Goal: Task Accomplishment & Management: Complete application form

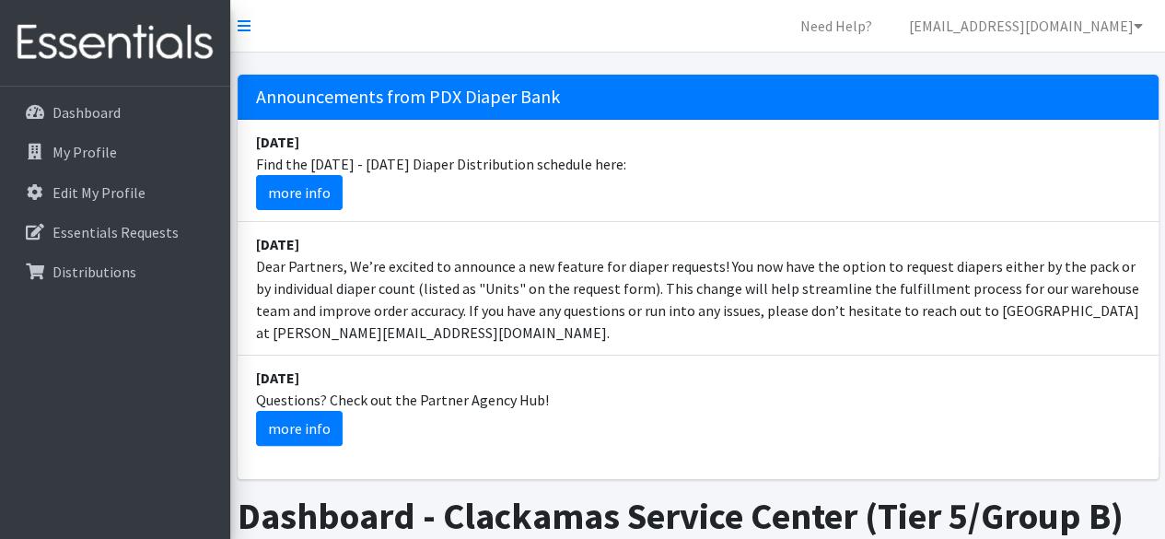
scroll to position [444, 0]
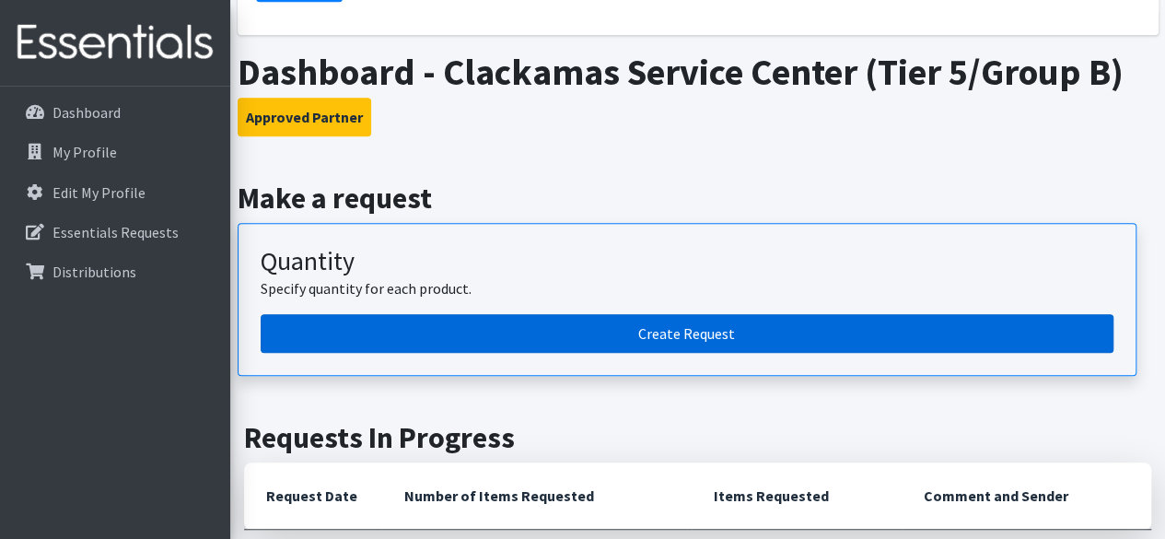
click at [599, 336] on link "Create Request" at bounding box center [687, 333] width 853 height 39
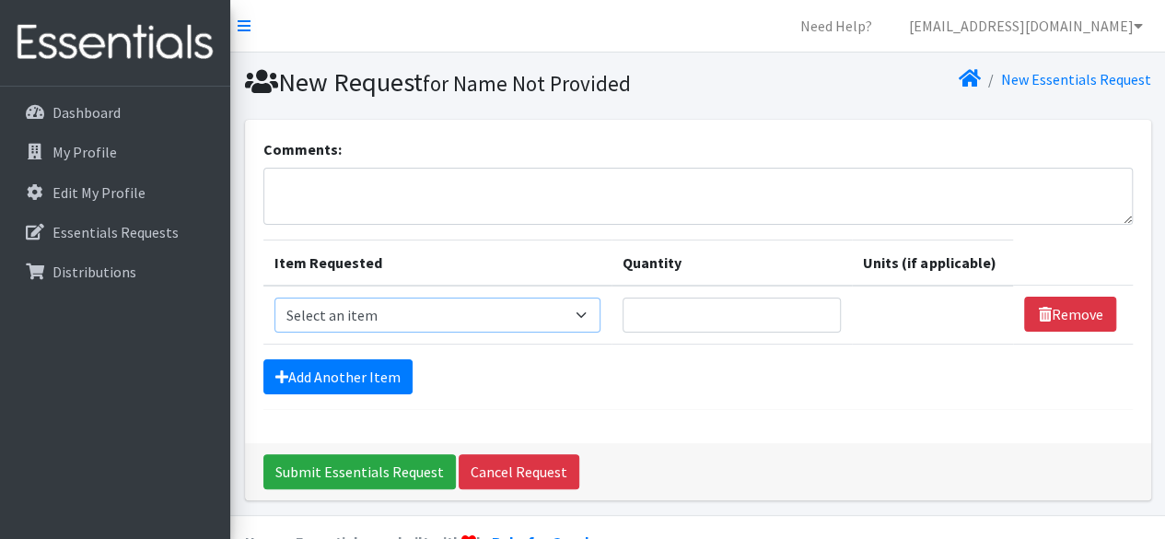
click at [469, 306] on select "Select an item Adult Briefs (Large, approx. 38"-56") Adult Briefs (Medium, appr…" at bounding box center [438, 315] width 326 height 35
select select "1177"
click at [275, 298] on select "Select an item Adult Briefs (Large, approx. 38"-56") Adult Briefs (Medium, appr…" at bounding box center [438, 315] width 326 height 35
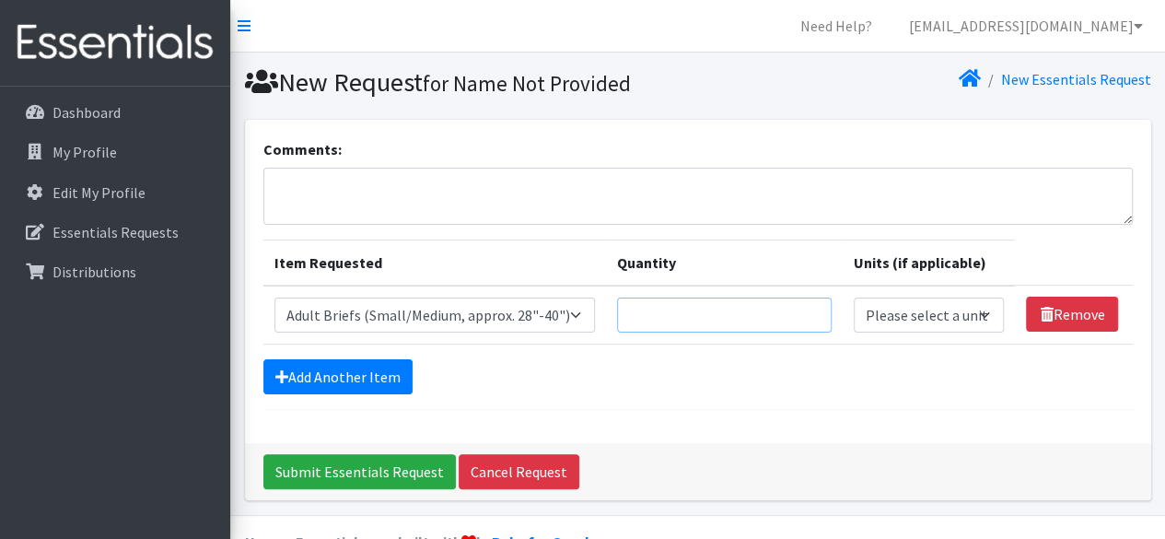
click at [711, 321] on input "Quantity" at bounding box center [724, 315] width 215 height 35
type input "30"
click at [904, 320] on select "Please select a unit units packs" at bounding box center [929, 315] width 151 height 35
select select
click at [854, 298] on select "Please select a unit units packs" at bounding box center [929, 315] width 151 height 35
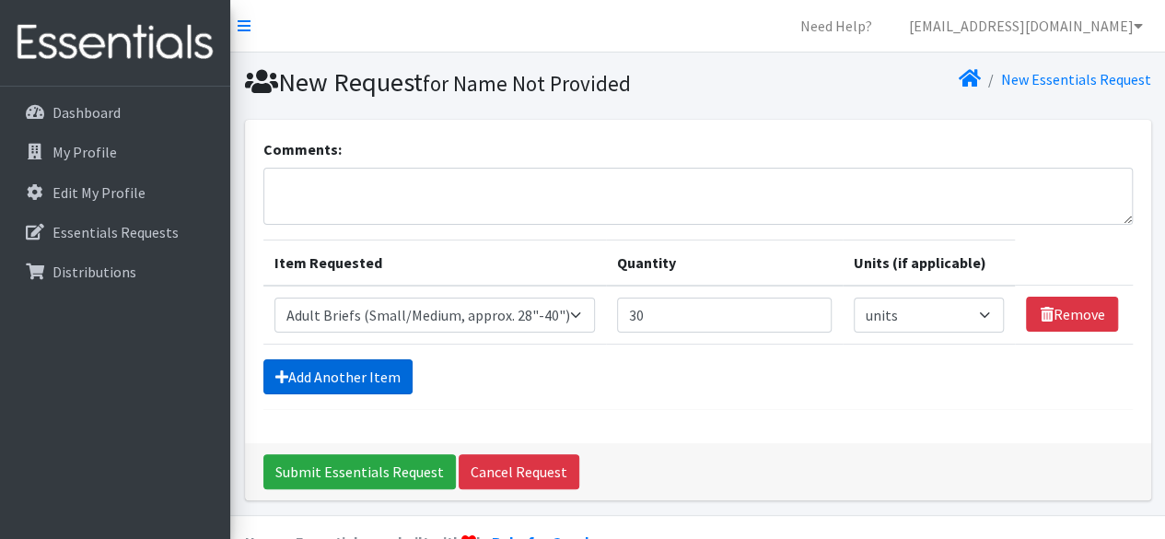
click at [358, 386] on link "Add Another Item" at bounding box center [337, 376] width 149 height 35
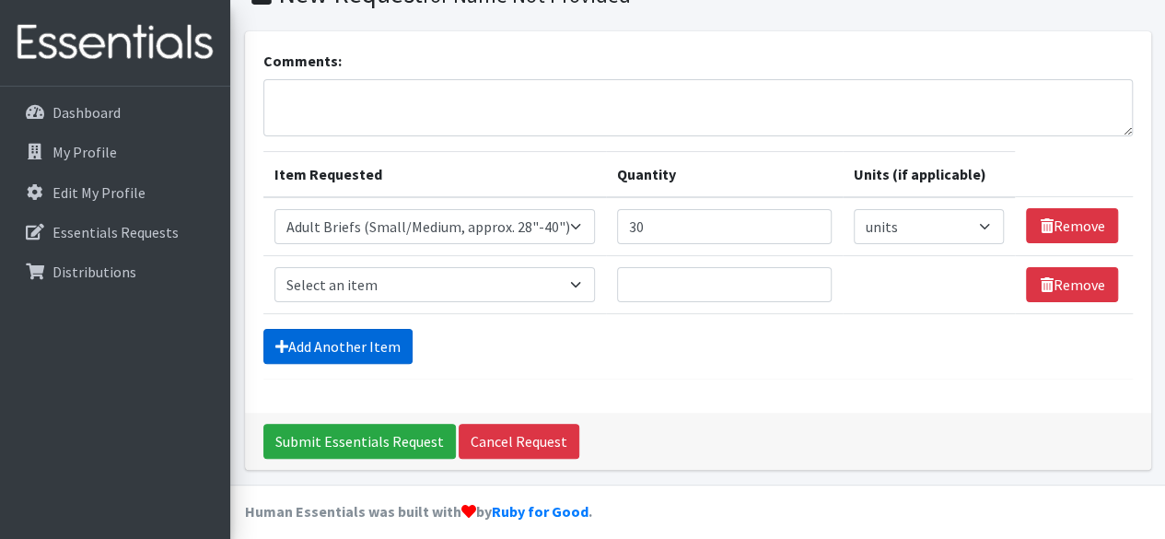
scroll to position [99, 0]
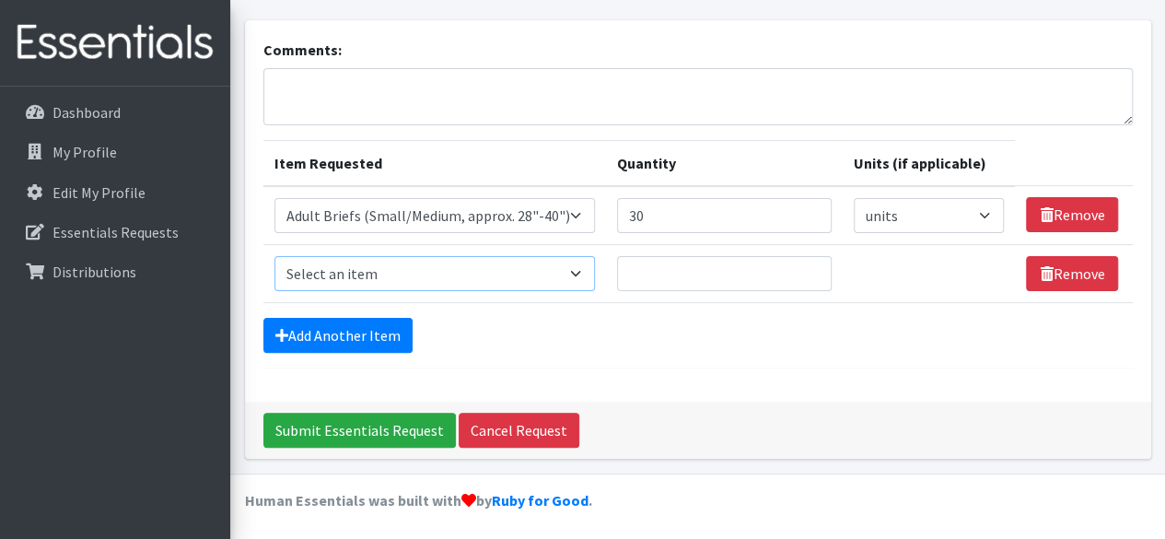
click at [470, 272] on select "Select an item Adult Briefs (Large, approx. 38"-56") Adult Briefs (Medium, appr…" at bounding box center [435, 273] width 321 height 35
select select "1186"
click at [275, 256] on select "Select an item Adult Briefs (Large, approx. 38"-56") Adult Briefs (Medium, appr…" at bounding box center [435, 273] width 321 height 35
click at [727, 287] on input "Quantity" at bounding box center [724, 273] width 215 height 35
type input "10"
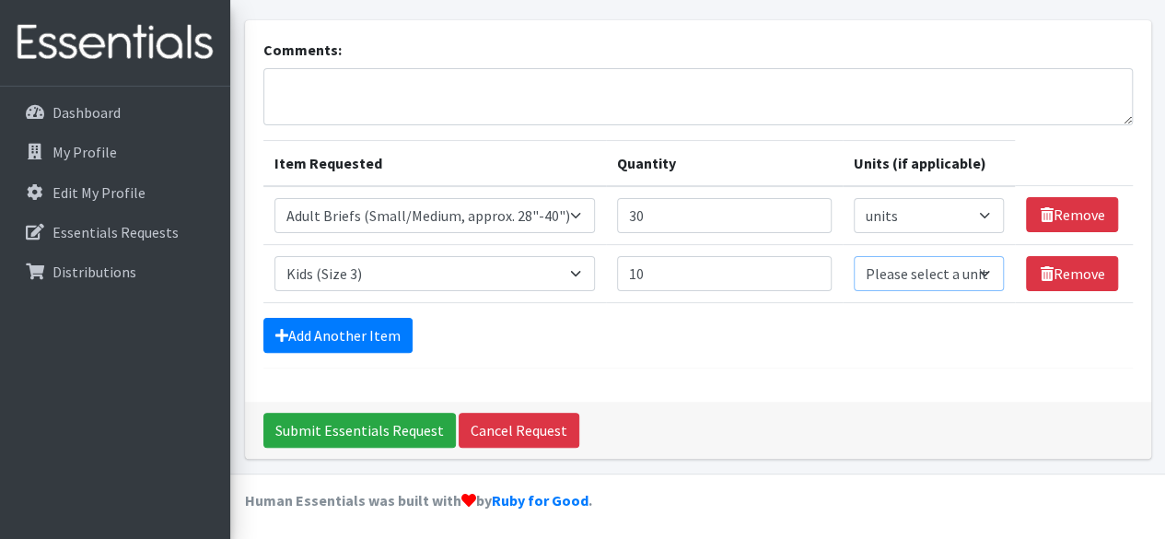
click at [907, 270] on select "Please select a unit units packs" at bounding box center [929, 273] width 151 height 35
click at [854, 256] on select "Please select a unit units packs" at bounding box center [929, 273] width 151 height 35
click at [916, 274] on select "Please select a unit units packs" at bounding box center [929, 273] width 151 height 35
select select "pack"
click at [854, 256] on select "Please select a unit units packs" at bounding box center [929, 273] width 151 height 35
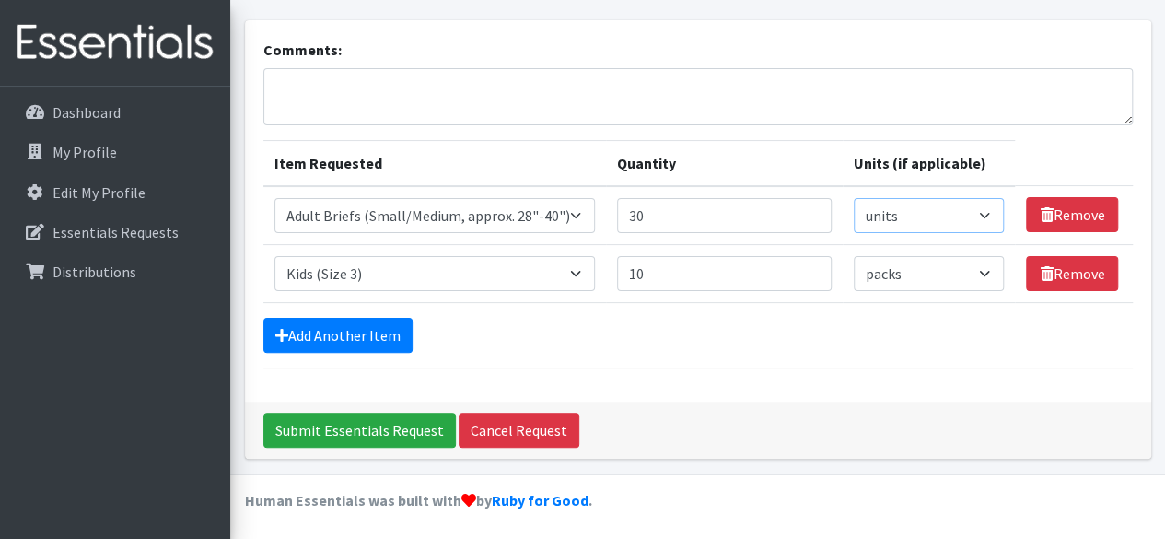
click at [875, 206] on select "Please select a unit units packs" at bounding box center [929, 215] width 151 height 35
select select "pack"
click at [854, 198] on select "Please select a unit units packs" at bounding box center [929, 215] width 151 height 35
click at [692, 200] on input "30" at bounding box center [724, 215] width 215 height 35
type input "3"
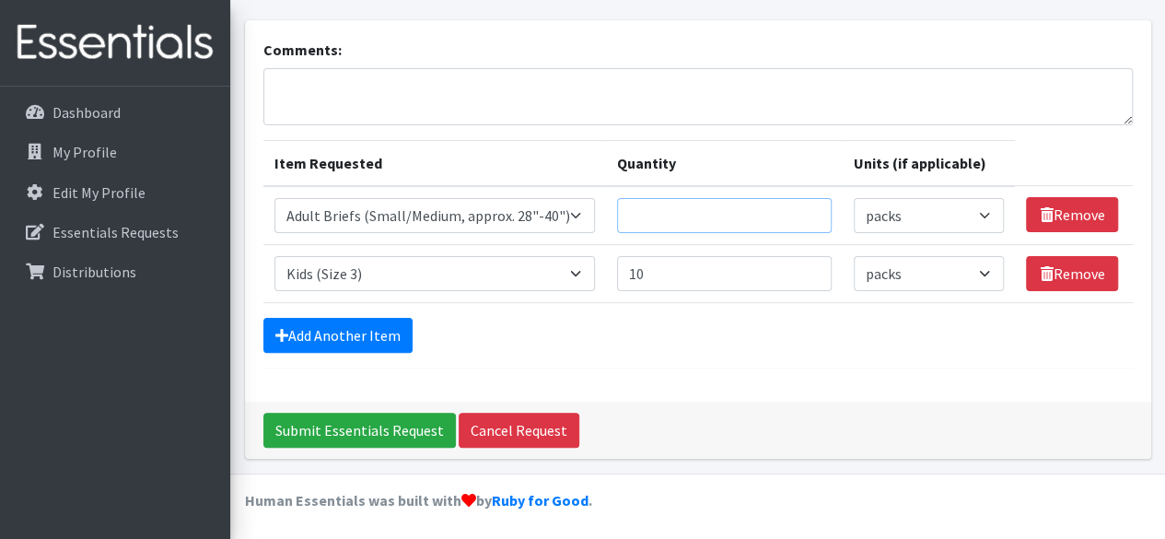
type input "2"
type input "10"
click at [333, 344] on link "Add Another Item" at bounding box center [337, 335] width 149 height 35
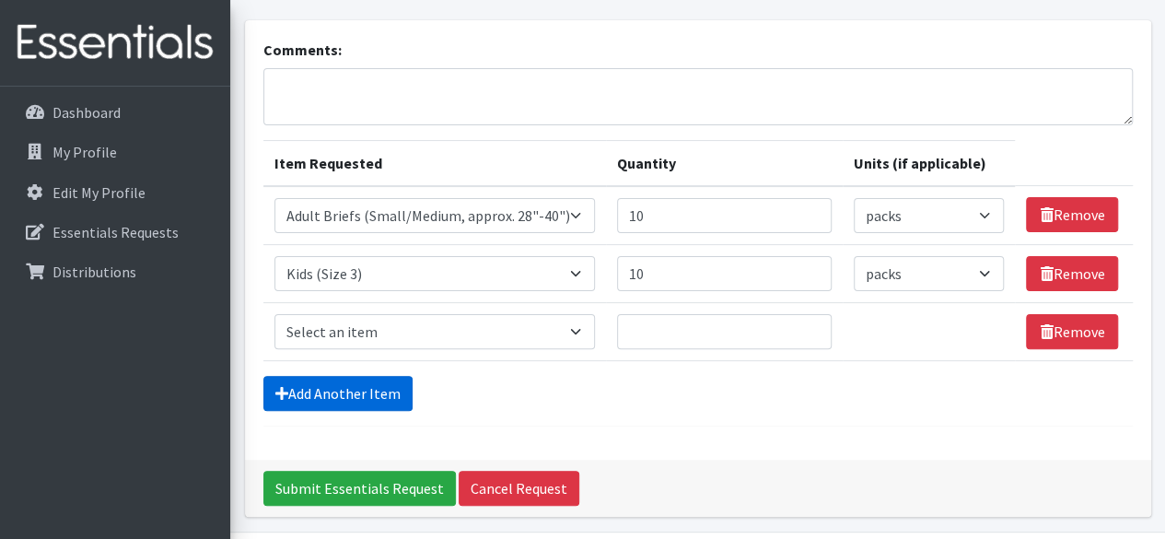
scroll to position [157, 0]
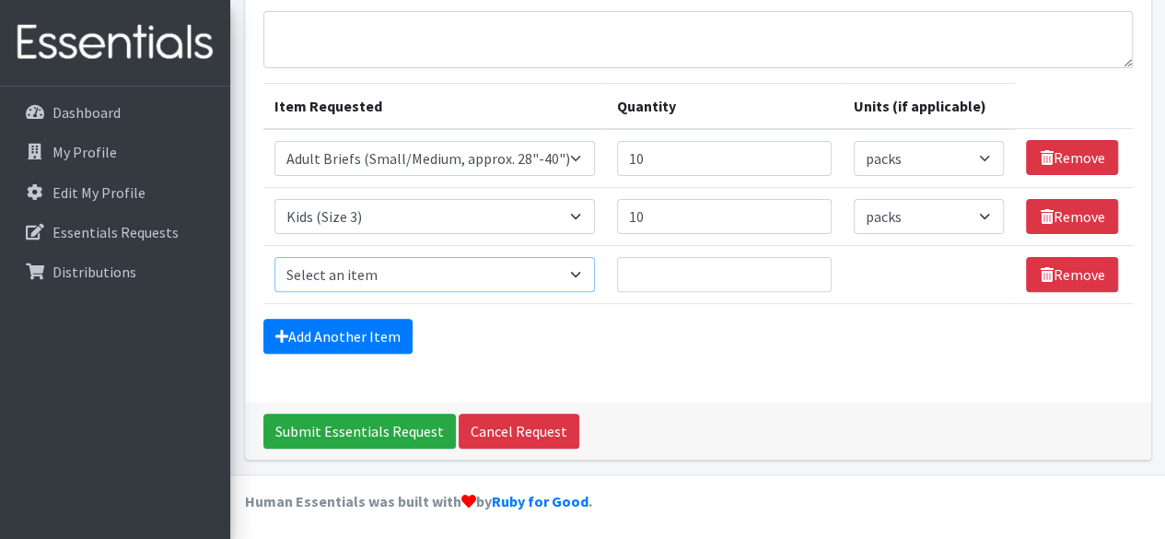
click at [473, 263] on select "Select an item Adult Briefs (Large, approx. 38"-56") Adult Briefs (Medium, appr…" at bounding box center [435, 274] width 321 height 35
select select "1161"
click at [275, 257] on select "Select an item Adult Briefs (Large, approx. 38"-56") Adult Briefs (Medium, appr…" at bounding box center [435, 274] width 321 height 35
click at [365, 319] on link "Add Another Item" at bounding box center [337, 336] width 149 height 35
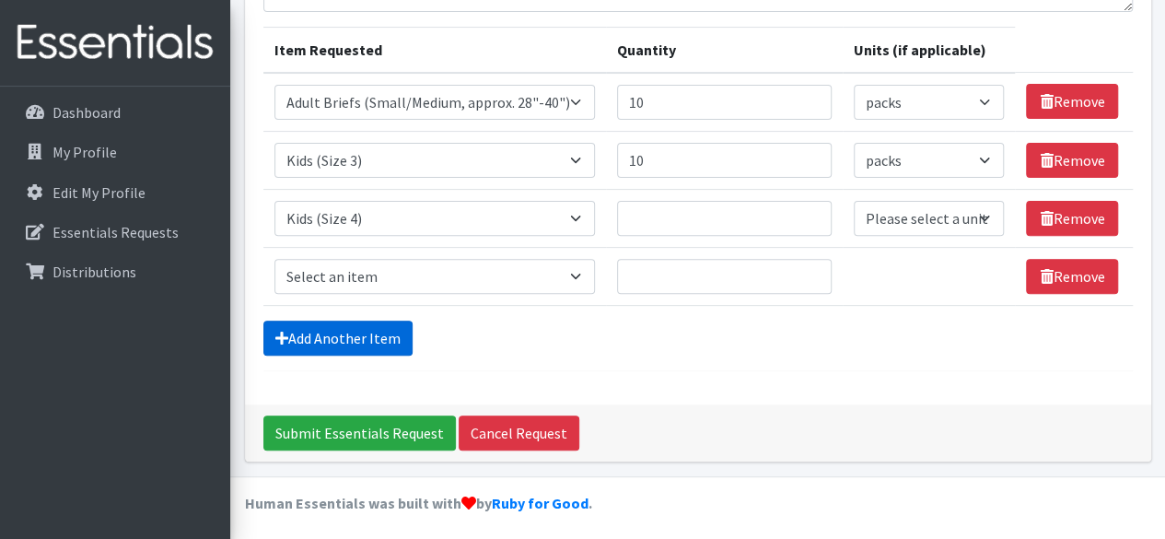
scroll to position [215, 0]
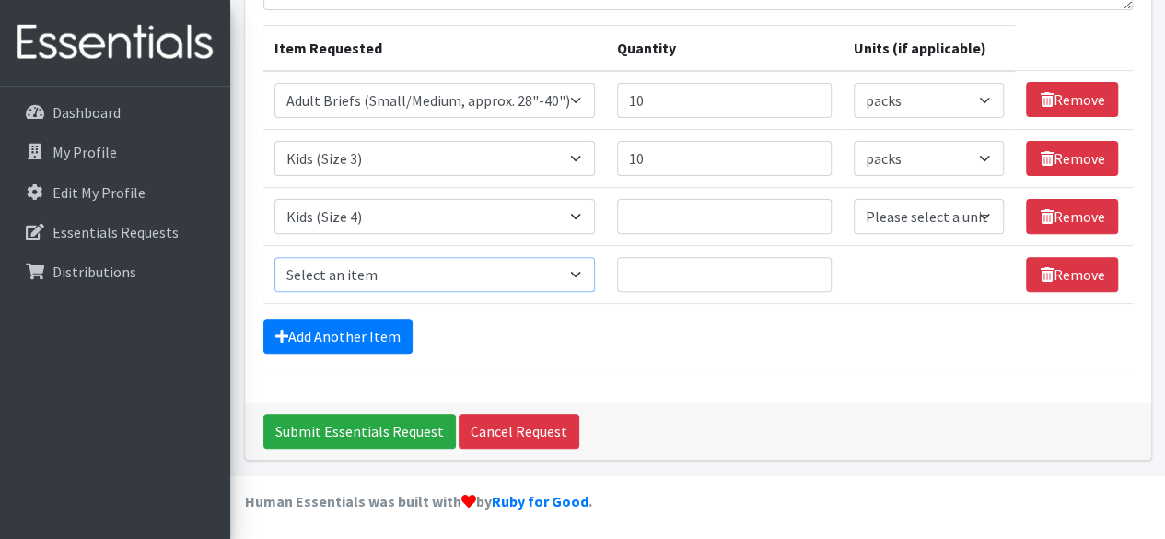
click at [416, 273] on select "Select an item Adult Briefs (Large, approx. 38"-56") Adult Briefs (Medium, appr…" at bounding box center [435, 274] width 321 height 35
select select "1164"
click at [275, 257] on select "Select an item Adult Briefs (Large, approx. 38"-56") Adult Briefs (Medium, appr…" at bounding box center [435, 274] width 321 height 35
click at [385, 337] on link "Add Another Item" at bounding box center [337, 336] width 149 height 35
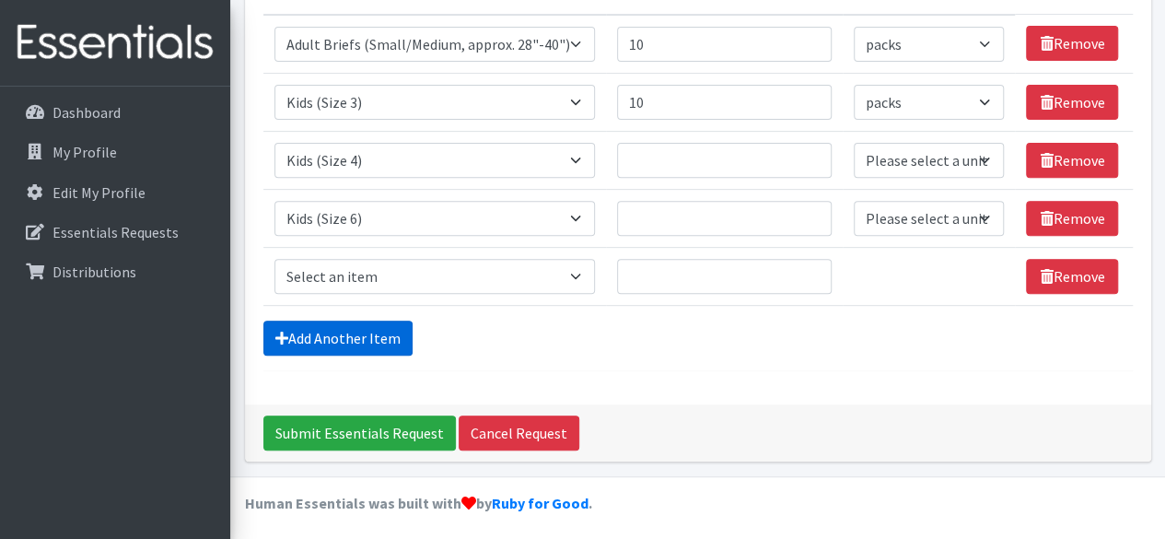
scroll to position [273, 0]
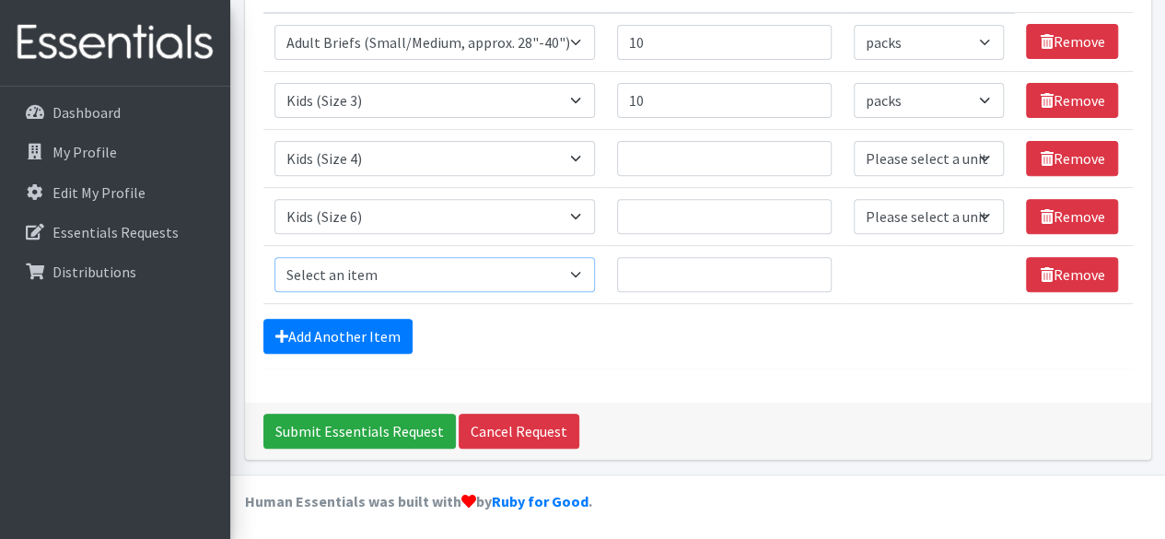
click at [423, 264] on select "Select an item Adult Briefs (Large, approx. 38"-56") Adult Briefs (Medium, appr…" at bounding box center [435, 274] width 321 height 35
select select "1631"
click at [275, 257] on select "Select an item Adult Briefs (Large, approx. 38"-56") Adult Briefs (Medium, appr…" at bounding box center [435, 274] width 321 height 35
click at [717, 158] on input "Quantity" at bounding box center [724, 158] width 215 height 35
type input "10"
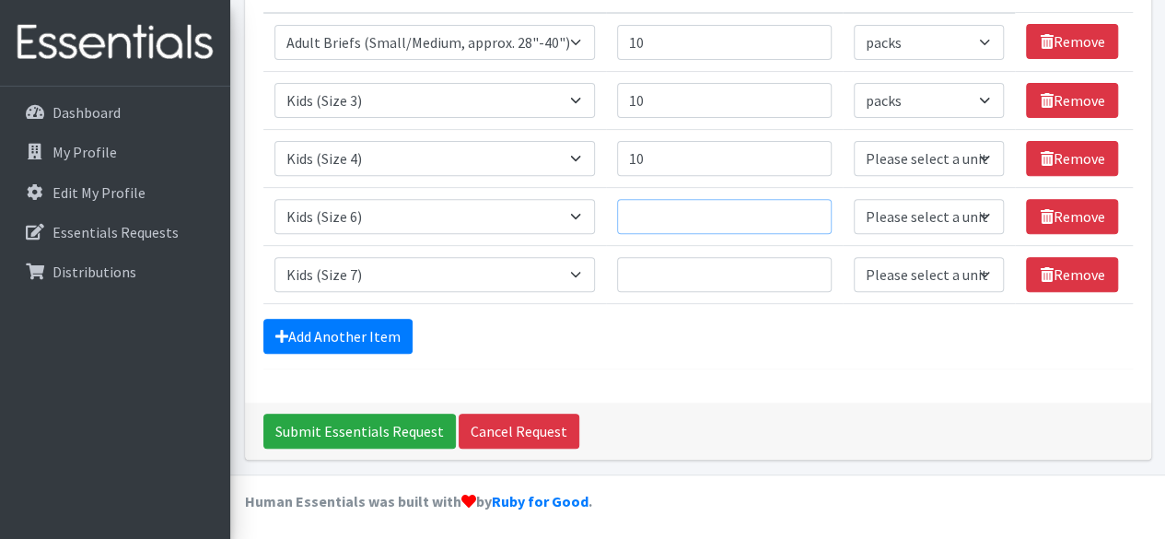
click at [697, 213] on input "Quantity" at bounding box center [724, 216] width 215 height 35
click at [886, 163] on select "Please select a unit units packs" at bounding box center [929, 158] width 151 height 35
select select "pack"
click at [854, 141] on select "Please select a unit units packs" at bounding box center [929, 158] width 151 height 35
click at [930, 214] on select "Please select a unit units packs" at bounding box center [929, 216] width 151 height 35
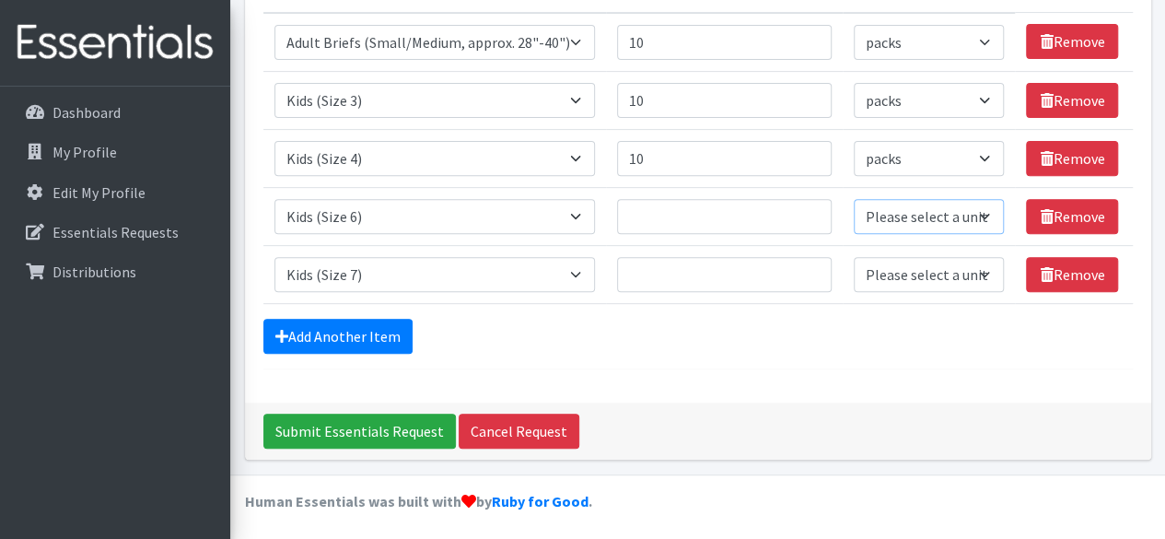
select select "pack"
click at [854, 199] on select "Please select a unit units packs" at bounding box center [929, 216] width 151 height 35
click at [956, 273] on select "Please select a unit units packs" at bounding box center [929, 274] width 151 height 35
select select "pack"
click at [854, 257] on select "Please select a unit units packs" at bounding box center [929, 274] width 151 height 35
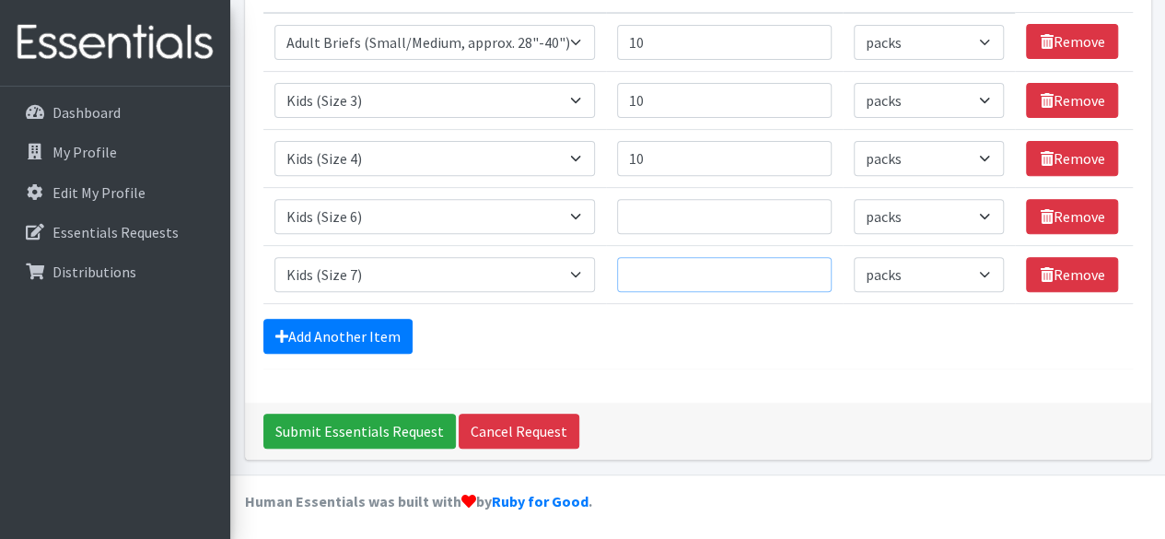
click at [691, 270] on input "Quantity" at bounding box center [724, 274] width 215 height 35
type input "10"
click at [689, 224] on input "Quantity" at bounding box center [724, 216] width 215 height 35
type input "1"
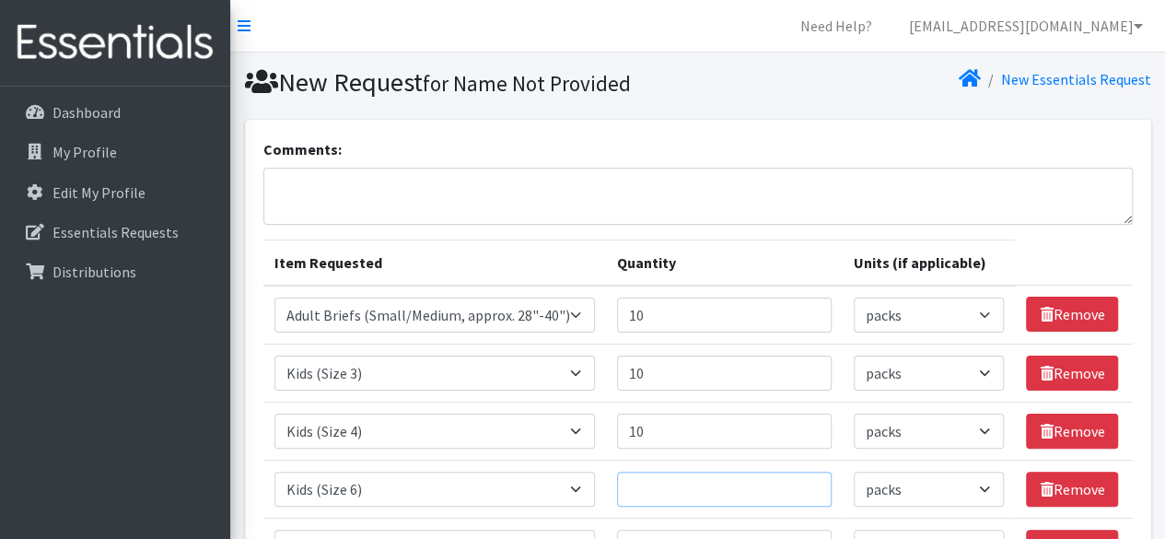
scroll to position [177, 0]
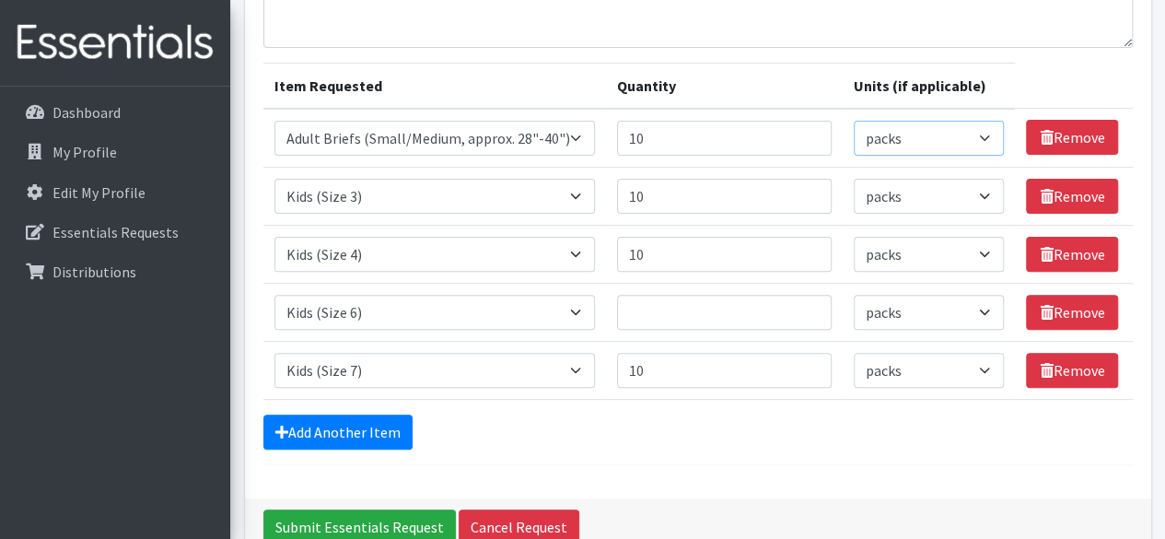
click at [899, 152] on select "Please select a unit units packs" at bounding box center [929, 138] width 151 height 35
click at [854, 121] on select "Please select a unit units packs" at bounding box center [929, 138] width 151 height 35
click at [935, 130] on select "Please select a unit units packs" at bounding box center [929, 138] width 151 height 35
select select "pack"
click at [854, 121] on select "Please select a unit units packs" at bounding box center [929, 138] width 151 height 35
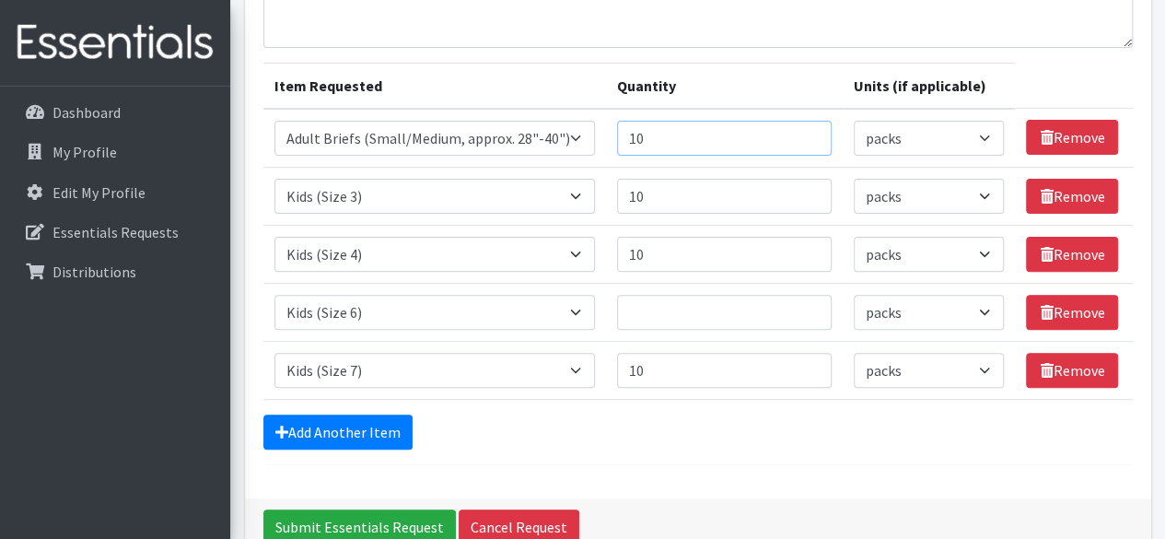
click at [716, 143] on input "10" at bounding box center [724, 138] width 215 height 35
click at [689, 159] on td "Quantity 10" at bounding box center [724, 138] width 237 height 59
click at [706, 181] on input "10" at bounding box center [724, 196] width 215 height 35
click at [726, 255] on input "10" at bounding box center [724, 254] width 215 height 35
click at [700, 380] on input "10" at bounding box center [724, 370] width 215 height 35
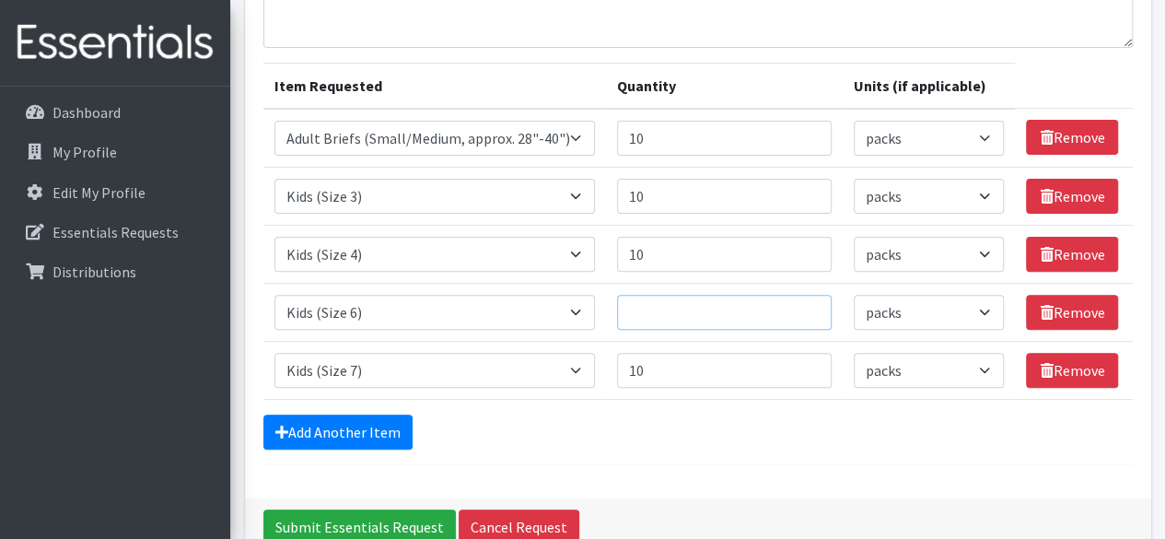
click at [684, 314] on input "Quantity" at bounding box center [724, 312] width 215 height 35
click at [715, 450] on form "Comments: Item Requested Quantity Units (if applicable) Item Requested Select a…" at bounding box center [698, 213] width 870 height 504
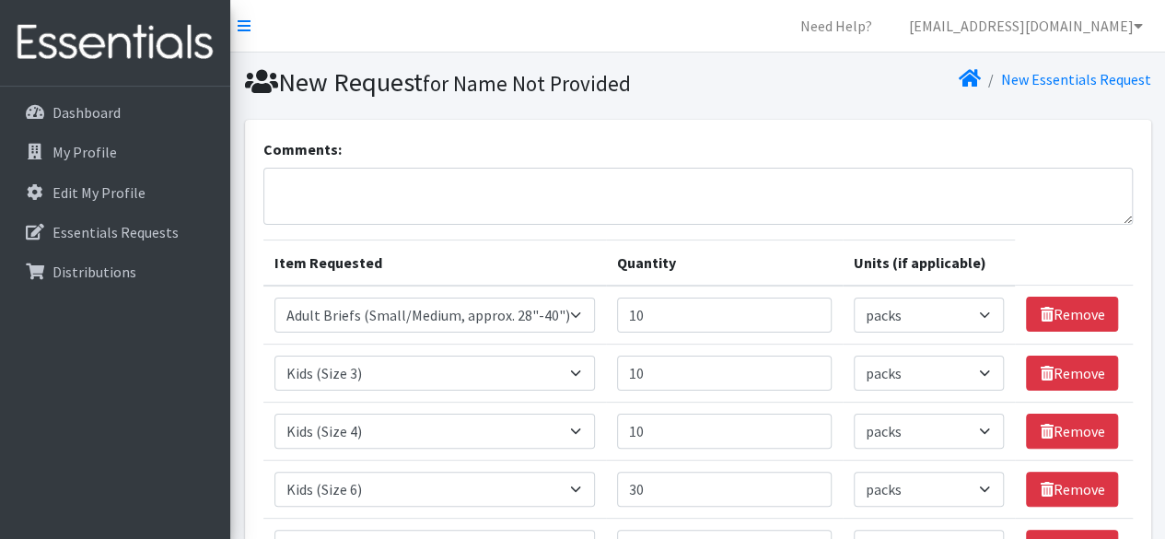
scroll to position [135, 0]
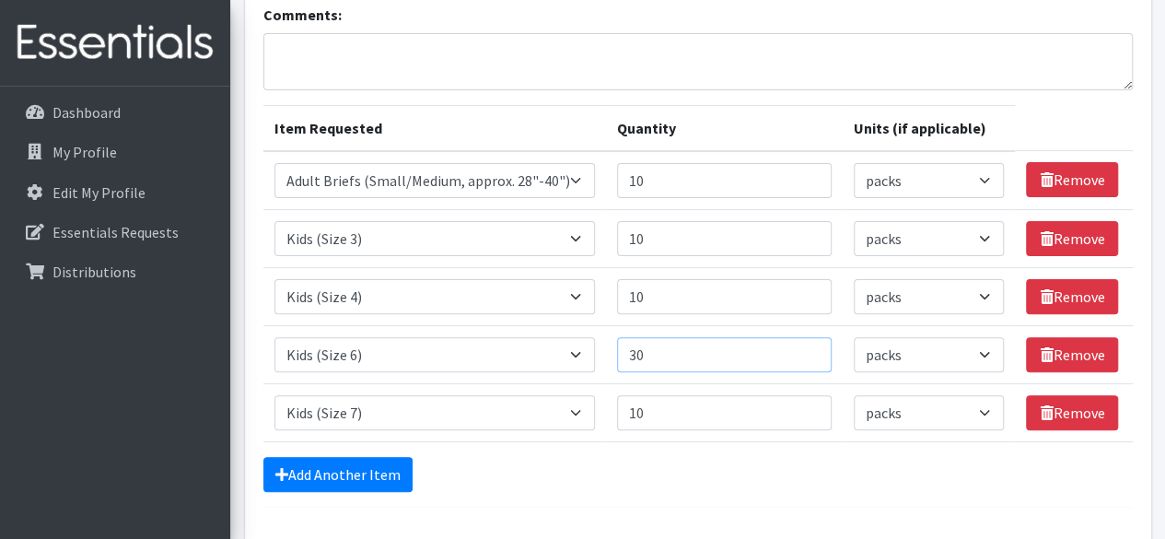
click at [719, 344] on input "30" at bounding box center [724, 354] width 215 height 35
type input "3"
type input "40"
click at [687, 420] on input "10" at bounding box center [724, 412] width 215 height 35
type input "15"
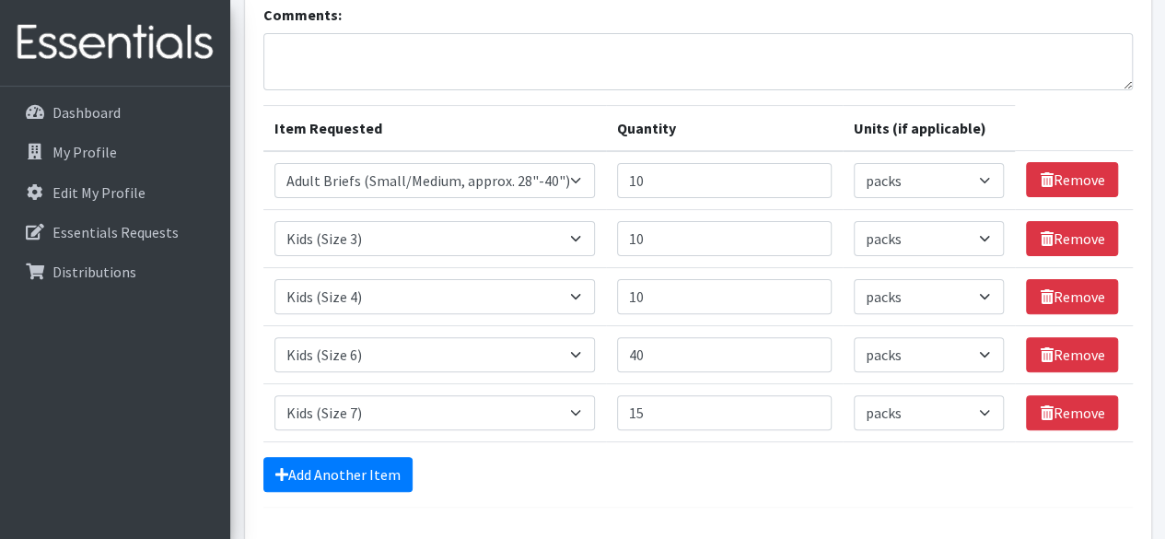
click at [711, 312] on td "Quantity 10" at bounding box center [724, 296] width 237 height 58
click at [728, 294] on input "10" at bounding box center [724, 296] width 215 height 35
type input "15"
click at [697, 231] on input "10" at bounding box center [724, 238] width 215 height 35
type input "15"
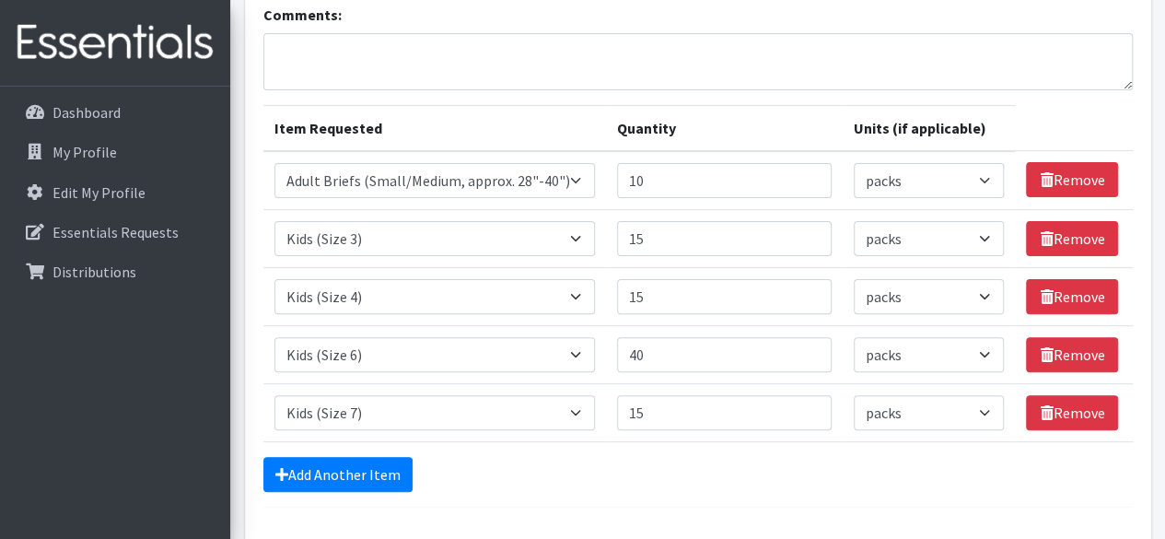
click at [617, 515] on div "Comments: Item Requested Quantity Units (if applicable) Item Requested Select a…" at bounding box center [698, 263] width 907 height 556
click at [389, 473] on link "Add Another Item" at bounding box center [337, 474] width 149 height 35
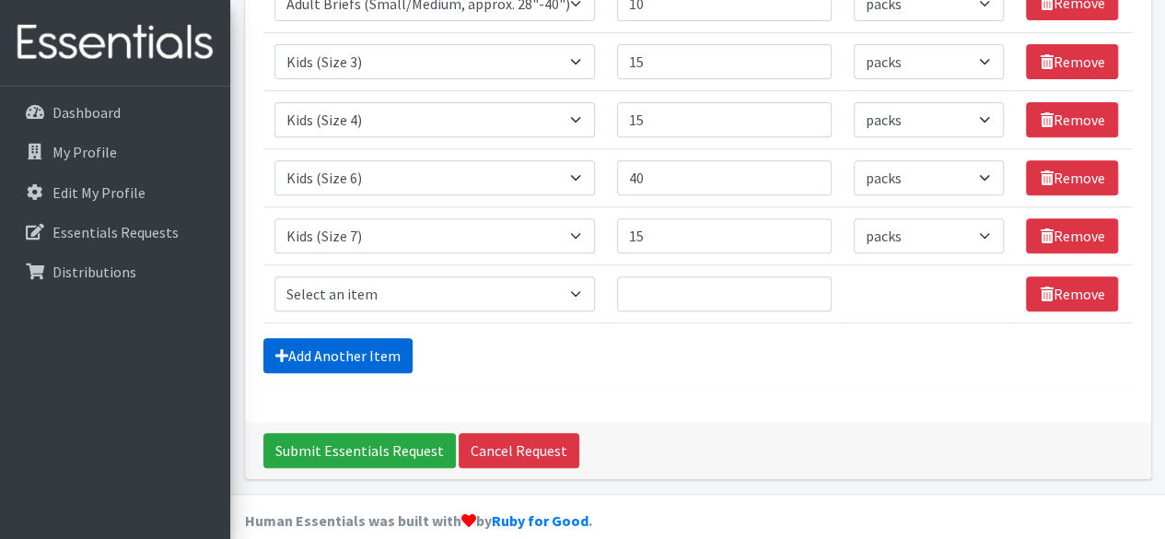
scroll to position [330, 0]
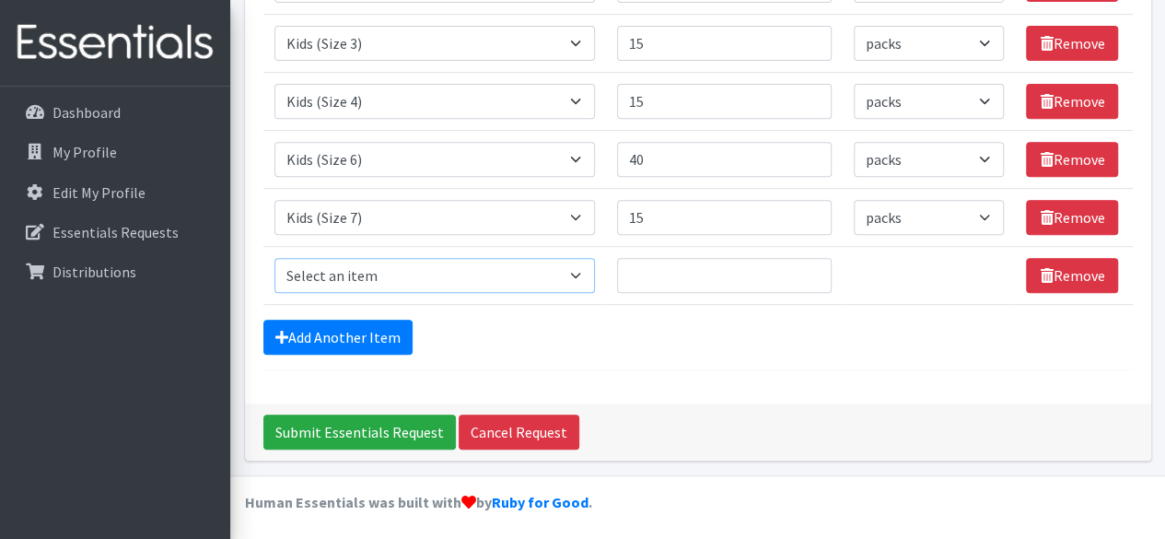
click at [524, 279] on select "Select an item Adult Briefs (Large, approx. 38"-56") Adult Briefs (Medium, appr…" at bounding box center [435, 275] width 321 height 35
select select "1162"
click at [275, 258] on select "Select an item Adult Briefs (Large, approx. 38"-56") Adult Briefs (Medium, appr…" at bounding box center [435, 275] width 321 height 35
click at [637, 274] on input "Quantity" at bounding box center [724, 275] width 215 height 35
type input "10"
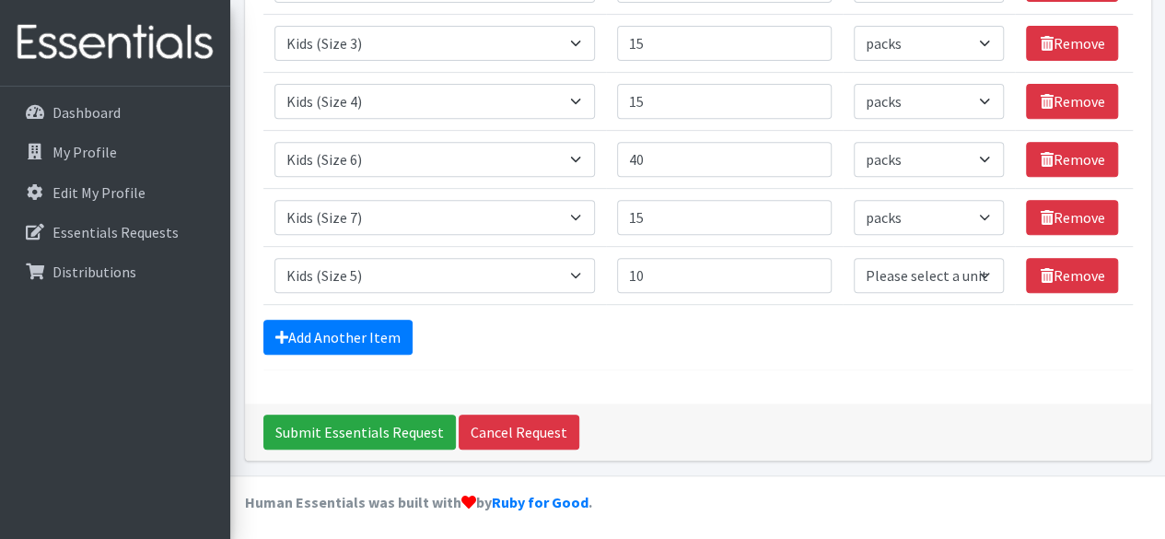
click at [774, 368] on div "Comments: Item Requested Quantity Units (if applicable) Item Requested Select a…" at bounding box center [698, 97] width 907 height 614
click at [914, 260] on select "Please select a unit units packs" at bounding box center [929, 275] width 151 height 35
select select "pack"
click at [854, 258] on select "Please select a unit units packs" at bounding box center [929, 275] width 151 height 35
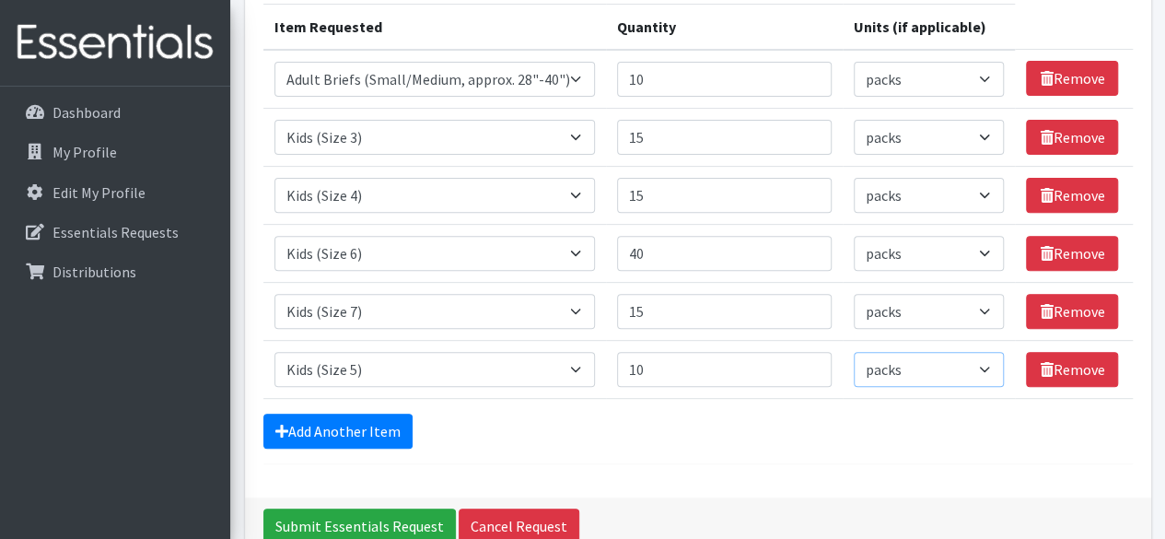
scroll to position [236, 0]
click at [461, 366] on select "Select an item Adult Briefs (Large, approx. 38"-56") Adult Briefs (Medium, appr…" at bounding box center [435, 369] width 321 height 35
click at [754, 454] on form "Comments: Item Requested Quantity Units (if applicable) Item Requested Select a…" at bounding box center [698, 183] width 870 height 562
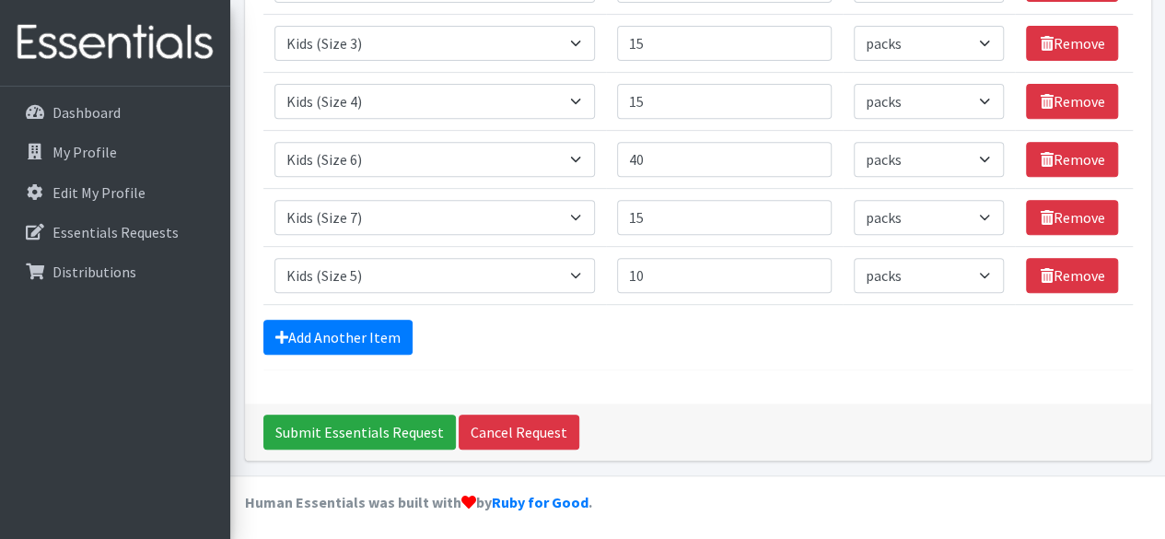
scroll to position [258, 0]
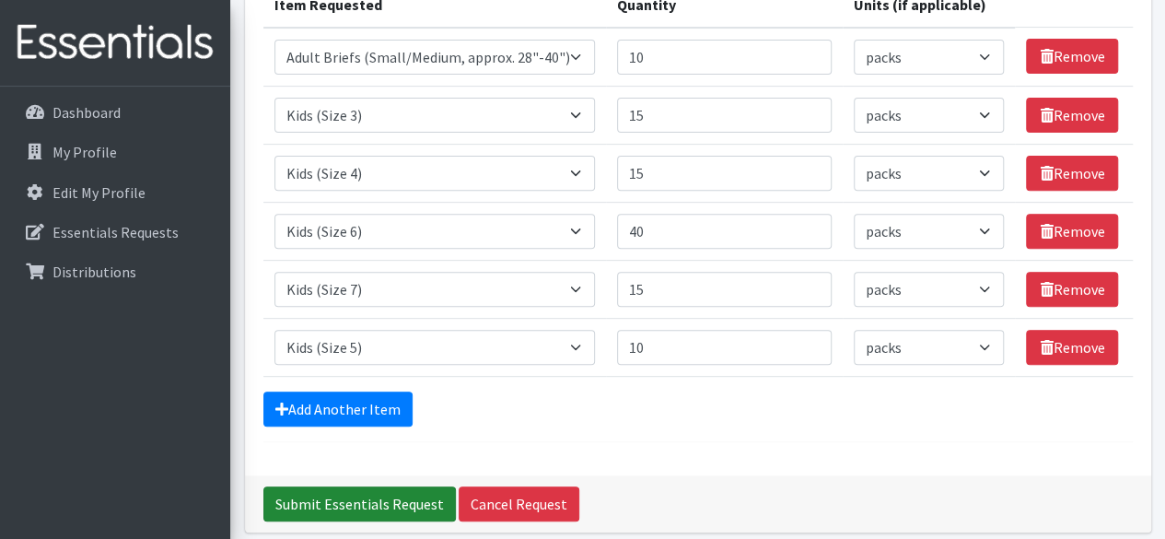
click at [401, 487] on input "Submit Essentials Request" at bounding box center [359, 503] width 193 height 35
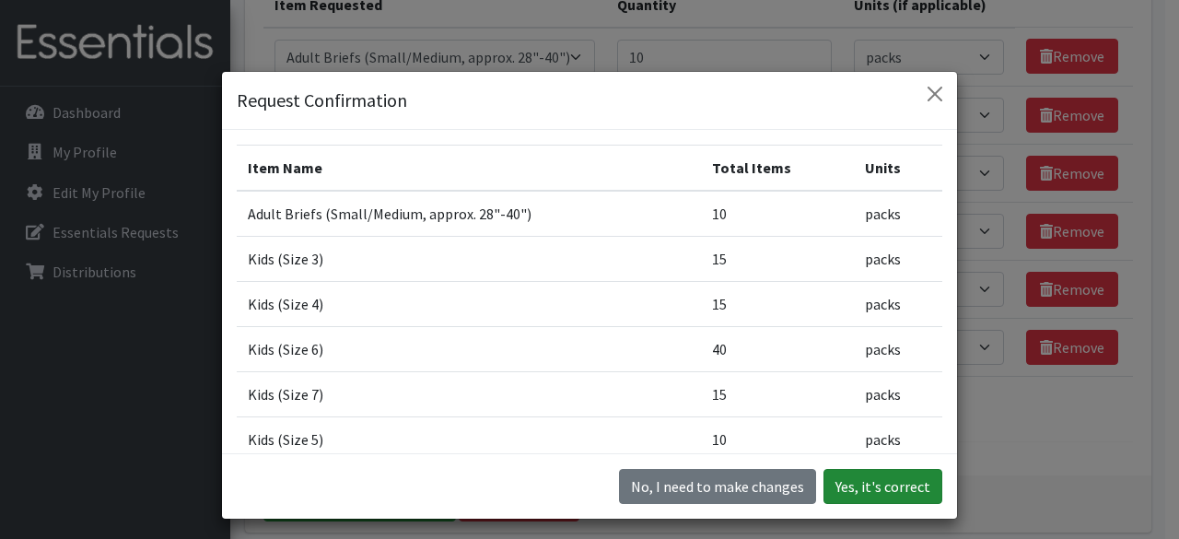
click at [881, 491] on button "Yes, it's correct" at bounding box center [883, 486] width 119 height 35
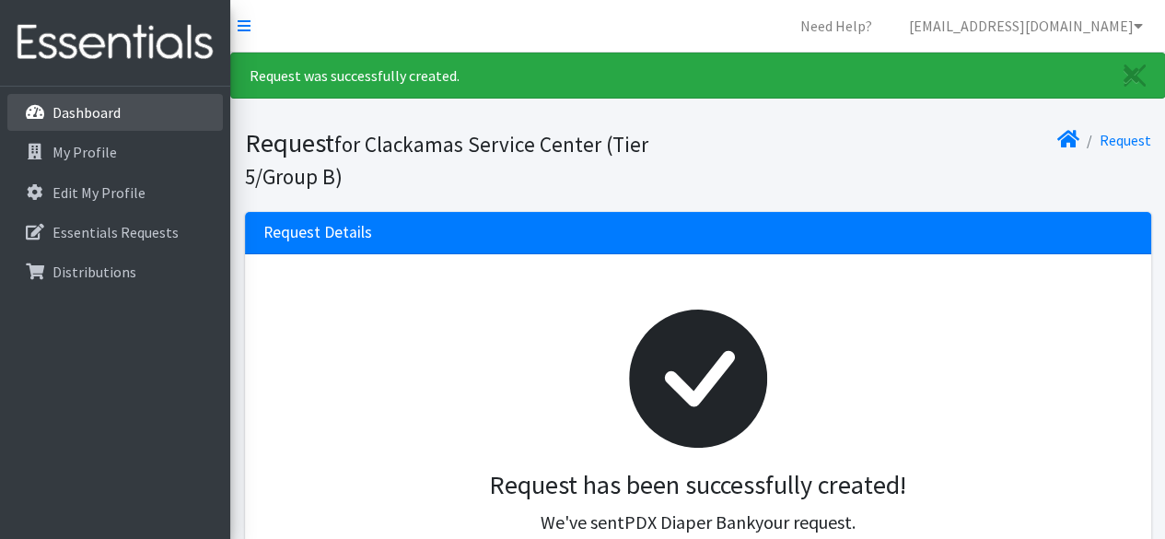
click at [149, 124] on link "Dashboard" at bounding box center [115, 112] width 216 height 37
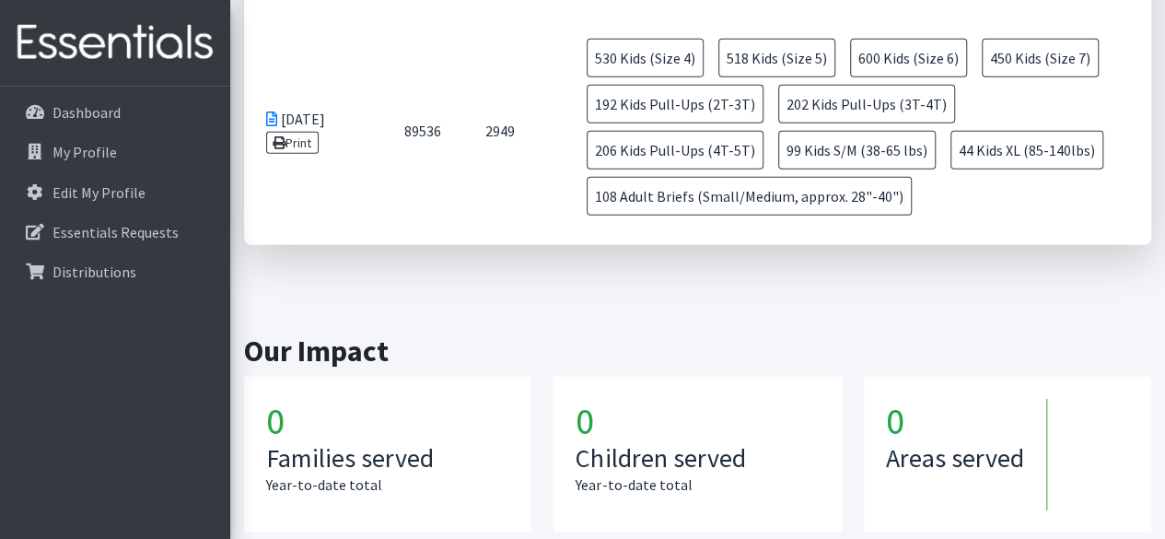
scroll to position [2598, 0]
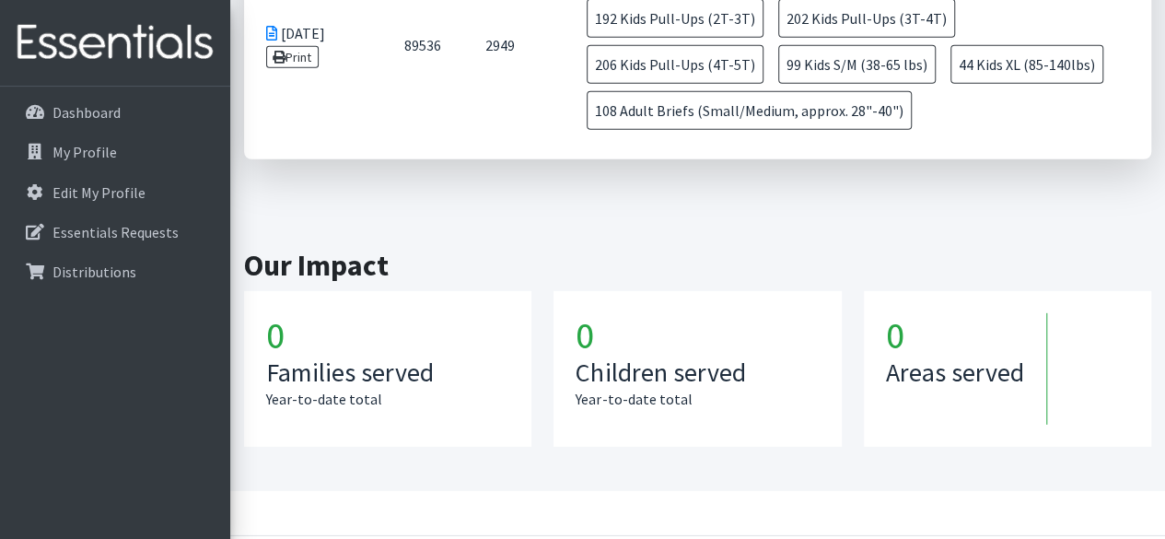
click at [680, 313] on h1 "0" at bounding box center [697, 335] width 243 height 44
click at [414, 313] on h1 "0" at bounding box center [387, 335] width 243 height 44
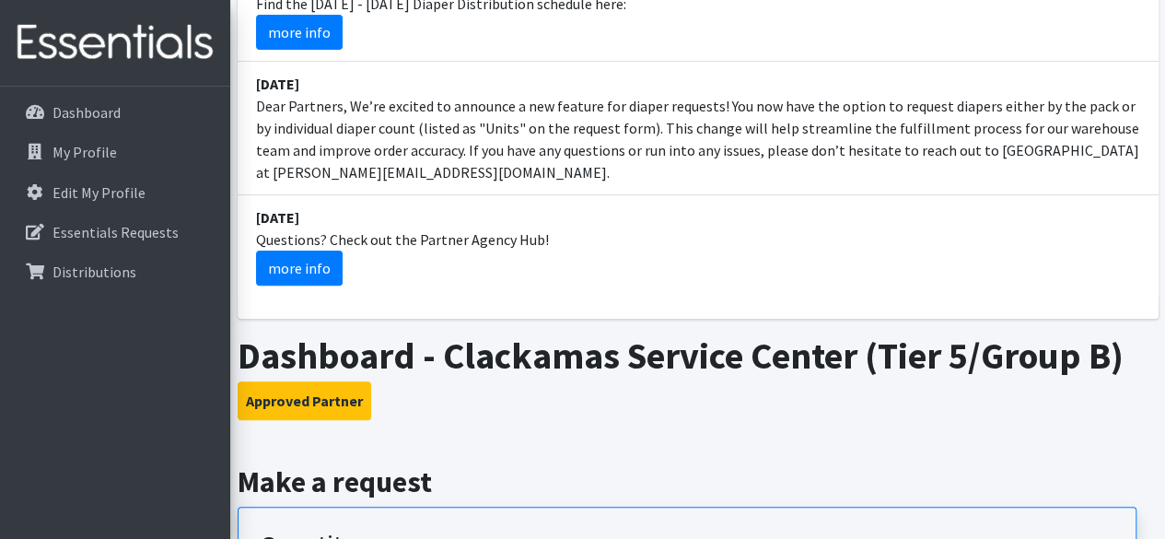
scroll to position [0, 0]
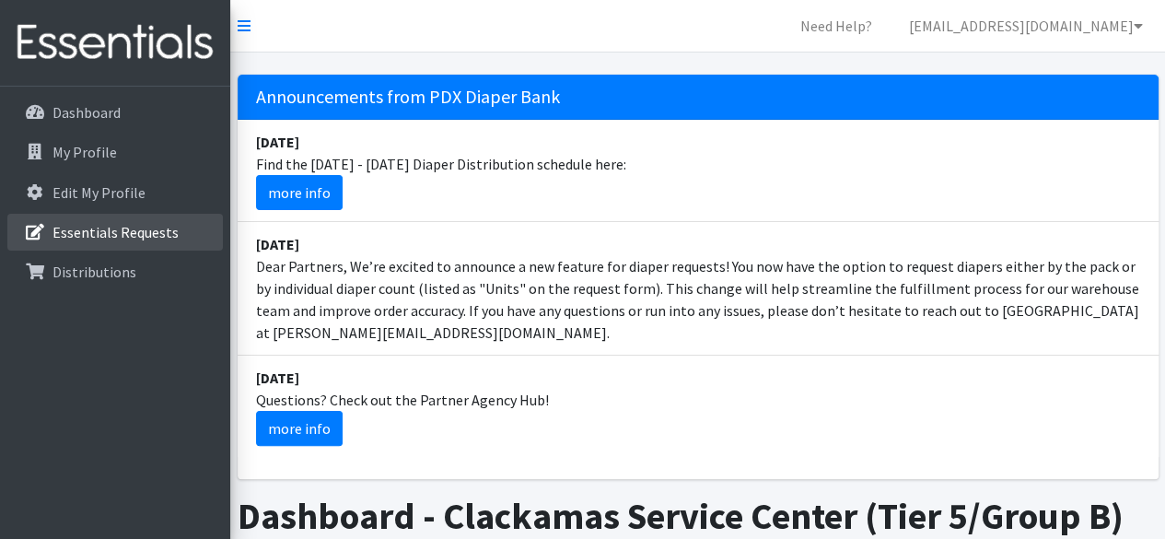
click at [157, 227] on p "Essentials Requests" at bounding box center [116, 232] width 126 height 18
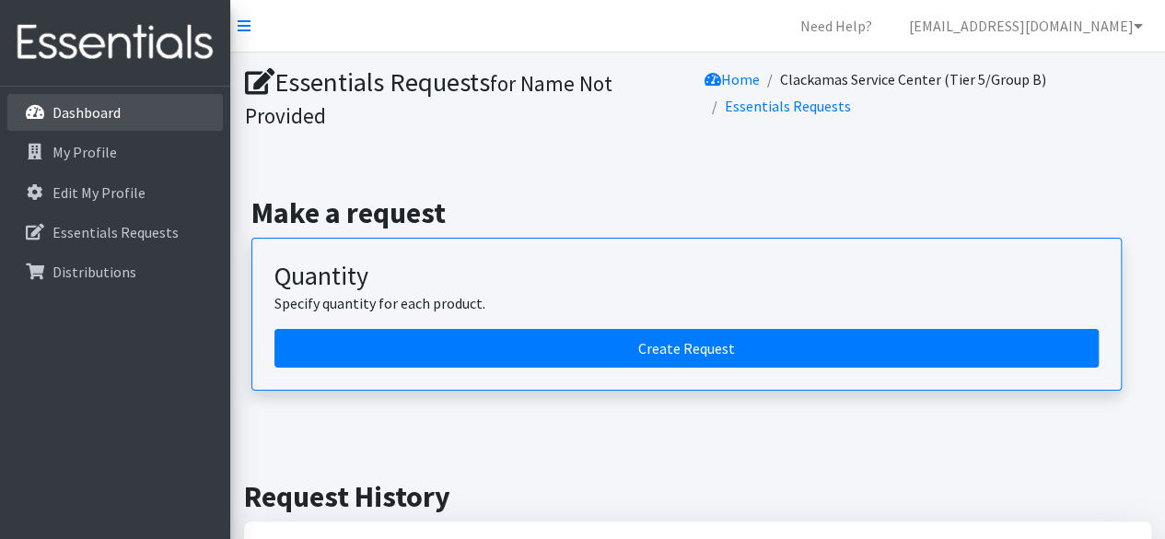
click at [99, 108] on p "Dashboard" at bounding box center [87, 112] width 68 height 18
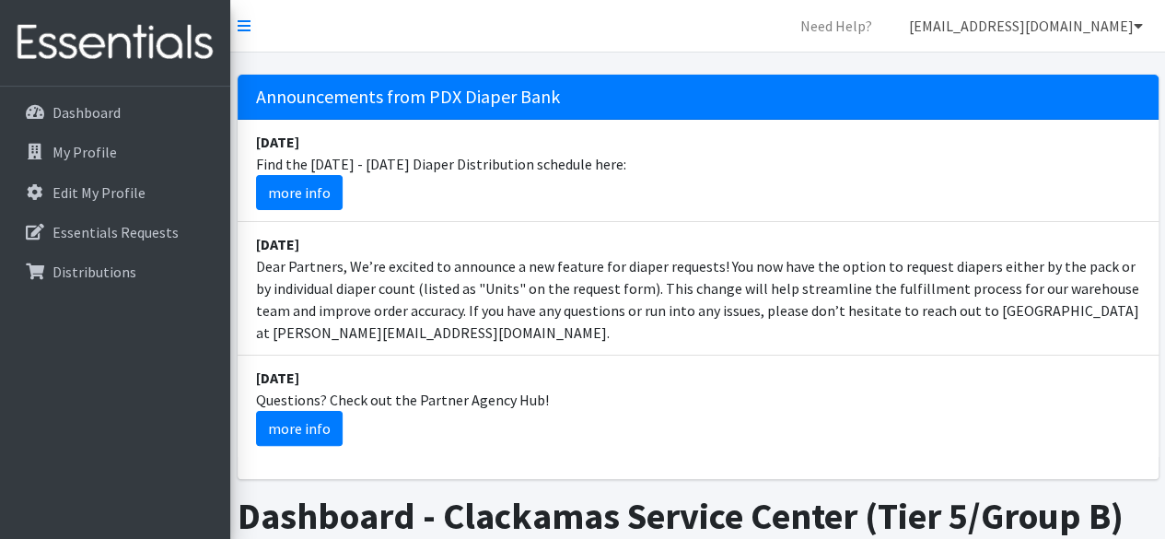
click at [1089, 28] on link "[EMAIL_ADDRESS][DOMAIN_NAME]" at bounding box center [1026, 25] width 263 height 37
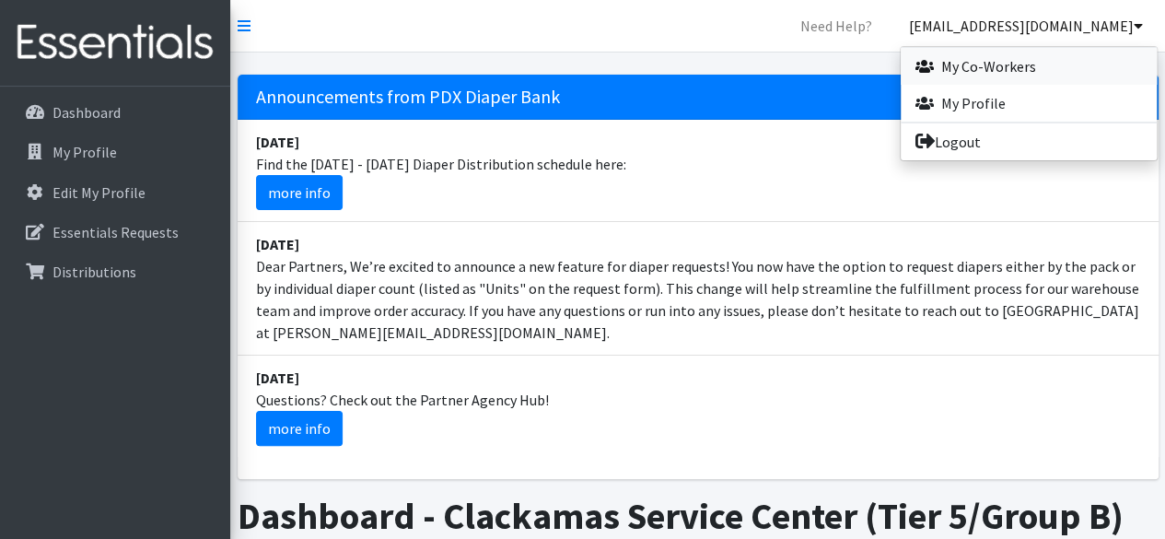
click at [1020, 68] on link "My Co-Workers" at bounding box center [1029, 66] width 256 height 37
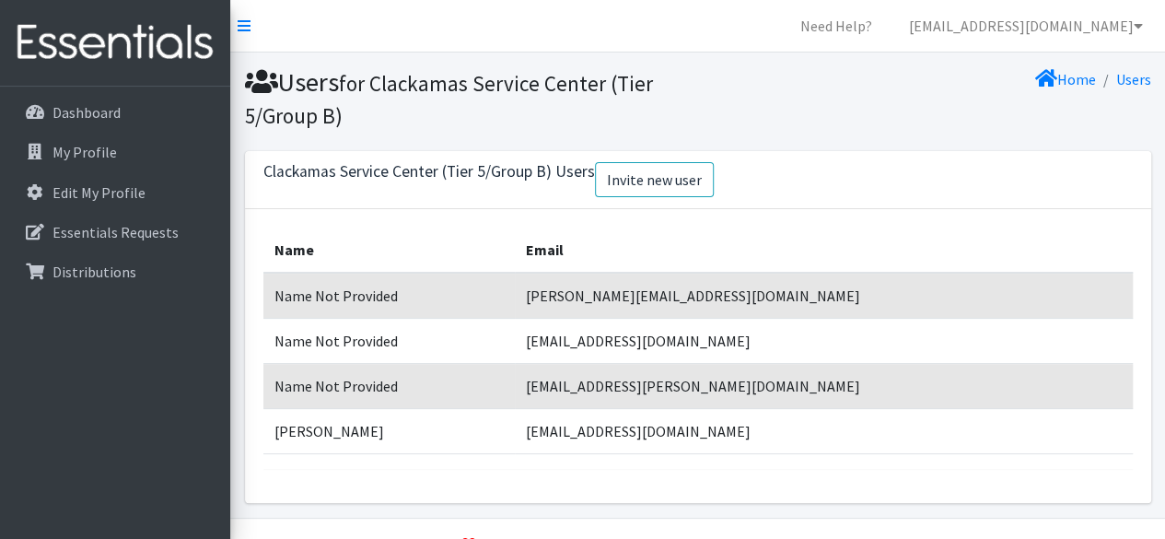
scroll to position [45, 0]
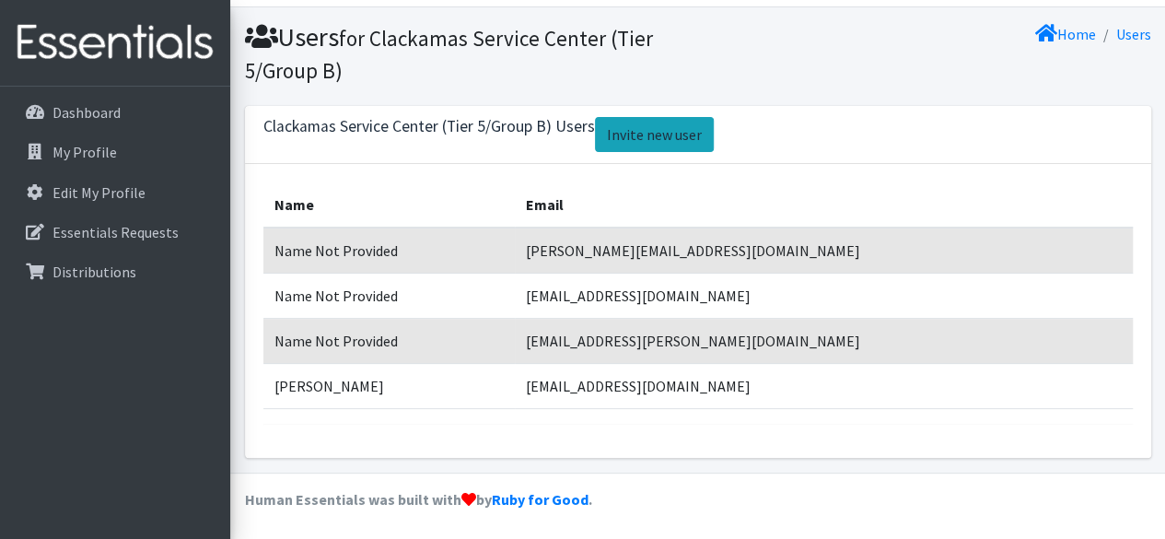
click at [696, 130] on link "Invite new user" at bounding box center [654, 134] width 119 height 35
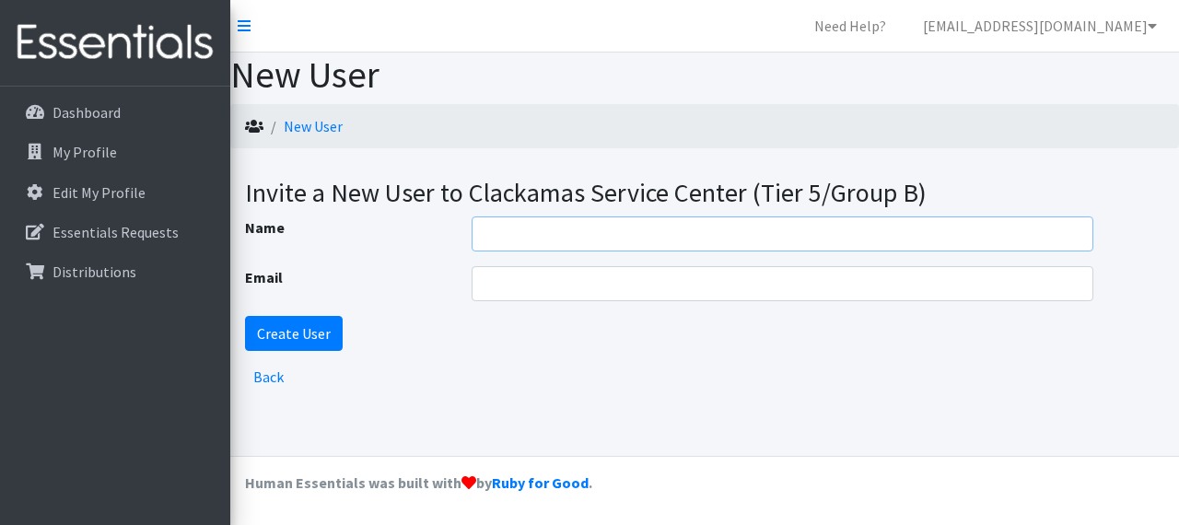
click at [563, 228] on input "Name" at bounding box center [783, 233] width 622 height 35
type input "Nan Knight"
click at [524, 288] on input "Email" at bounding box center [783, 283] width 622 height 35
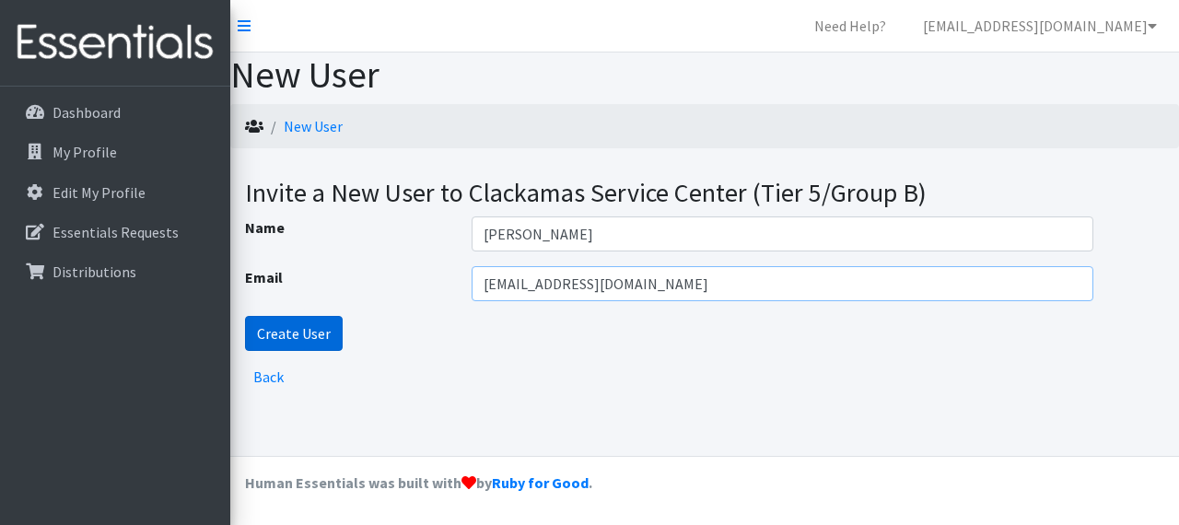
type input "nanknight@cscoregon.org"
click at [316, 327] on input "Create User" at bounding box center [294, 333] width 98 height 35
